Goal: Information Seeking & Learning: Learn about a topic

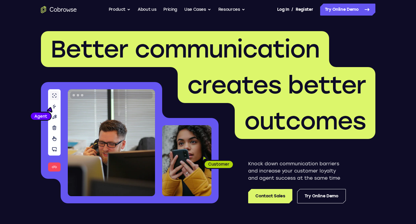
click at [371, 169] on div "Knock down communication barriers and increase your customer loyalty and agent …" at bounding box center [297, 171] width 157 height 64
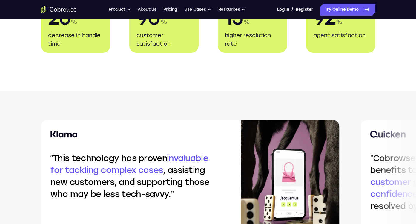
scroll to position [1231, 0]
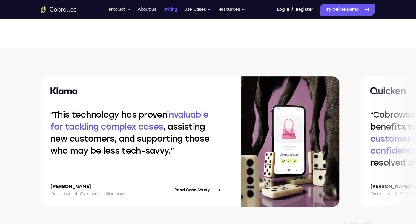
click at [165, 11] on link "Pricing" at bounding box center [170, 10] width 14 height 12
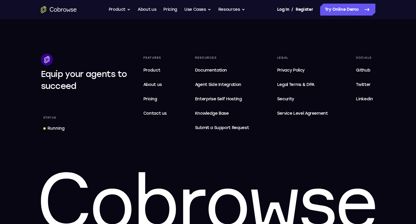
scroll to position [1034, 0]
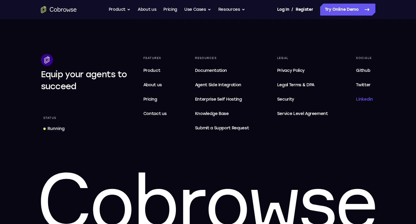
click at [365, 98] on span "Linkedin" at bounding box center [364, 99] width 17 height 5
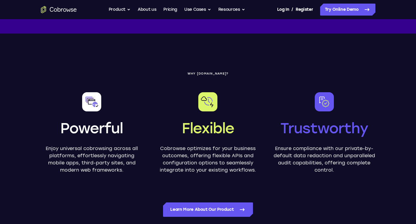
scroll to position [199, 0]
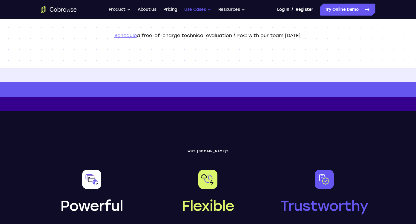
click at [201, 11] on button "Use Cases" at bounding box center [197, 10] width 27 height 12
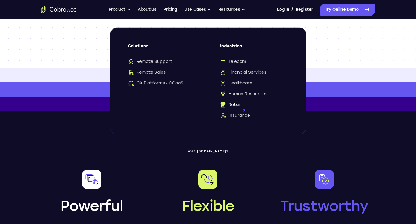
click at [237, 104] on span "Retail" at bounding box center [230, 105] width 20 height 6
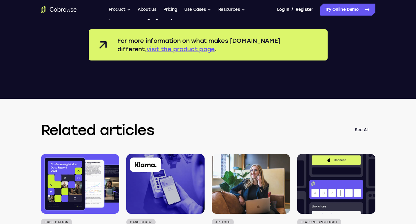
scroll to position [1423, 0]
